Goal: Navigation & Orientation: Find specific page/section

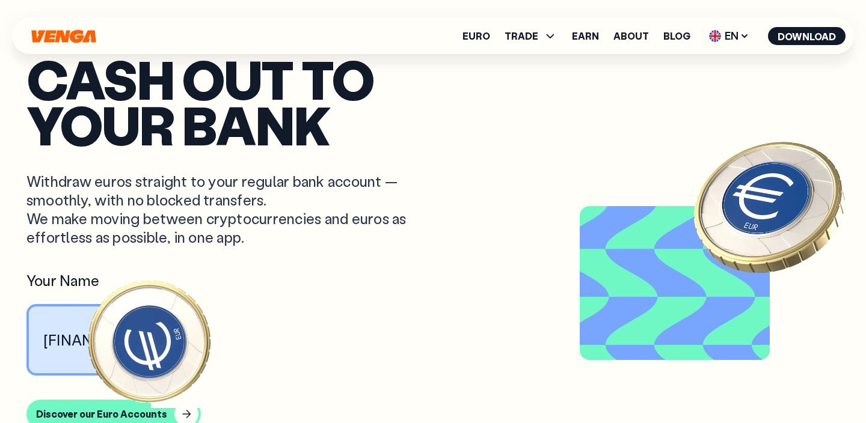
scroll to position [692, 0]
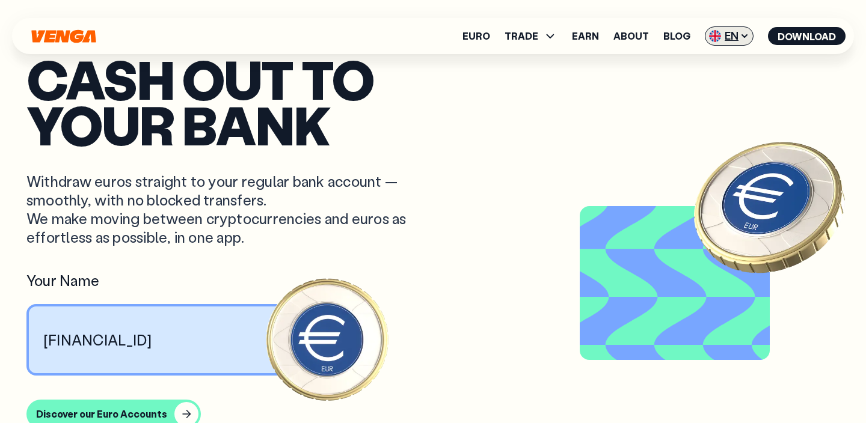
click at [722, 32] on span "EN" at bounding box center [729, 35] width 49 height 19
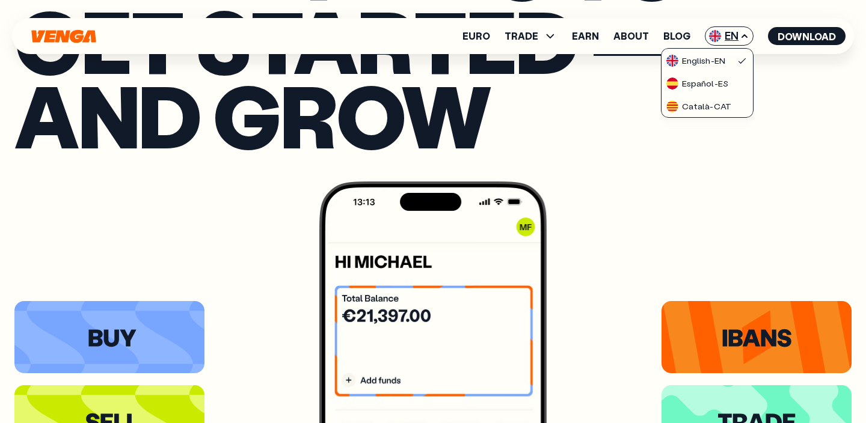
scroll to position [1884, 0]
